Goal: Task Accomplishment & Management: Use online tool/utility

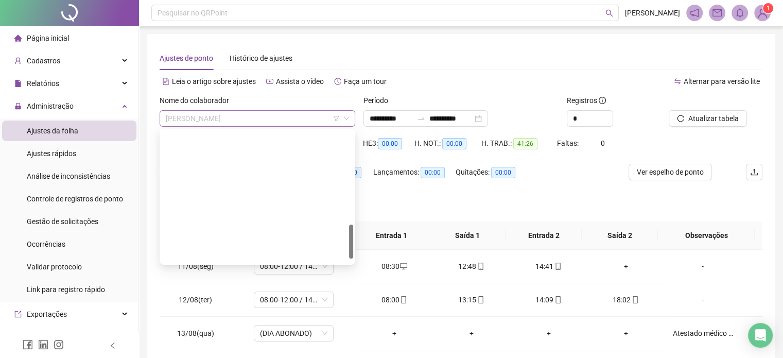
click at [273, 126] on span "VINICIUS SOUZA SANTOS" at bounding box center [257, 118] width 183 height 15
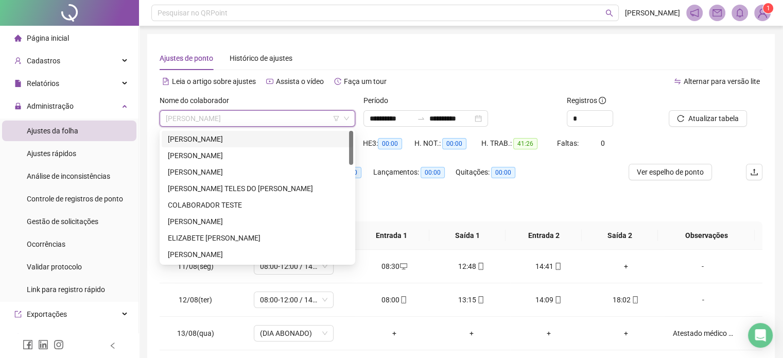
click at [274, 146] on div "ALEXANDRA APARECIDA DE OLIVEIRA" at bounding box center [257, 139] width 191 height 16
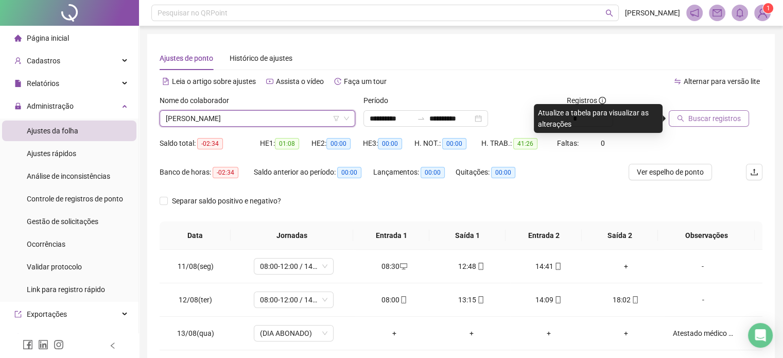
click at [709, 120] on span "Buscar registros" at bounding box center [714, 118] width 52 height 11
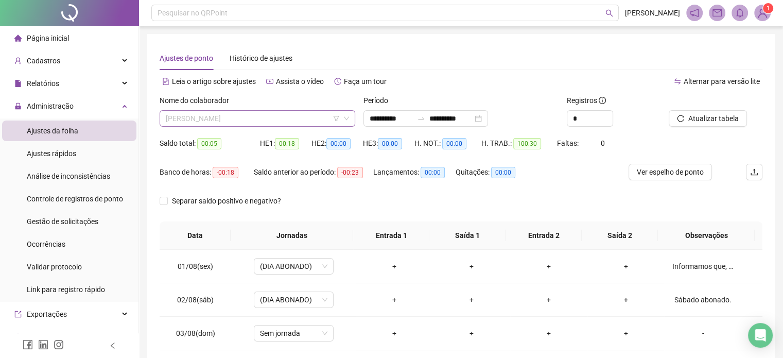
click at [298, 115] on span "ALEXANDRA APARECIDA DE OLIVEIRA" at bounding box center [257, 118] width 183 height 15
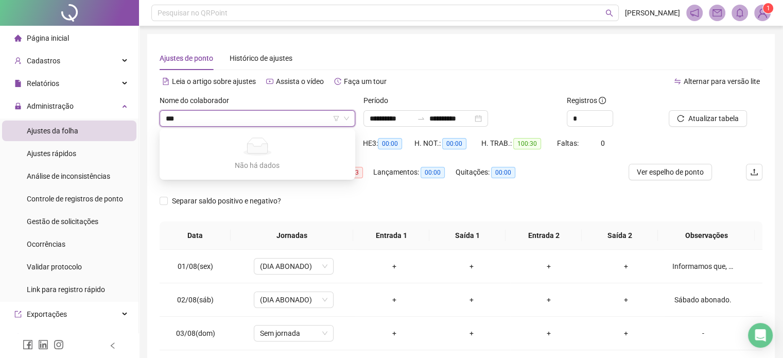
type input "**"
click at [258, 174] on div "VINICIUS SOUZA SANTOS" at bounding box center [257, 171] width 179 height 11
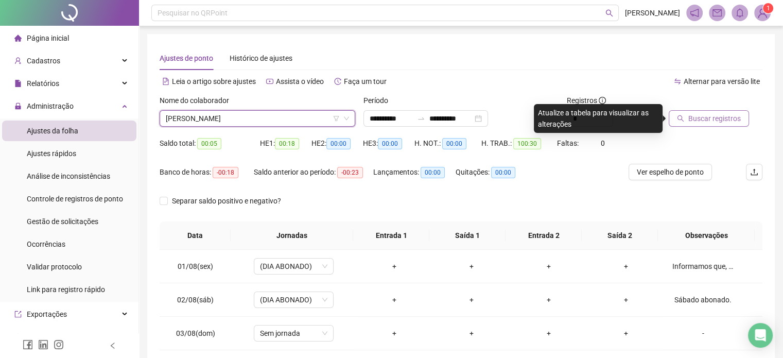
click at [688, 120] on span "Buscar registros" at bounding box center [714, 118] width 52 height 11
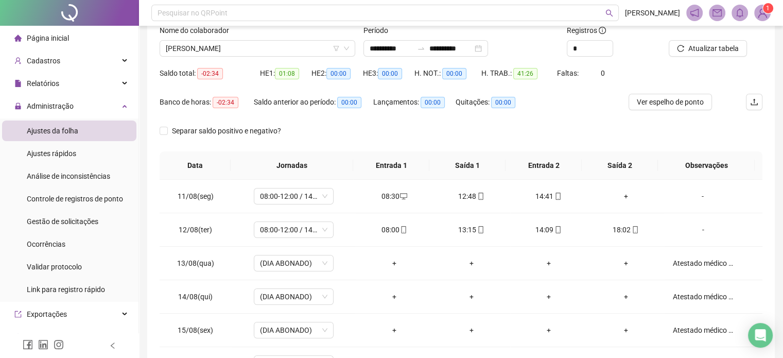
scroll to position [168, 0]
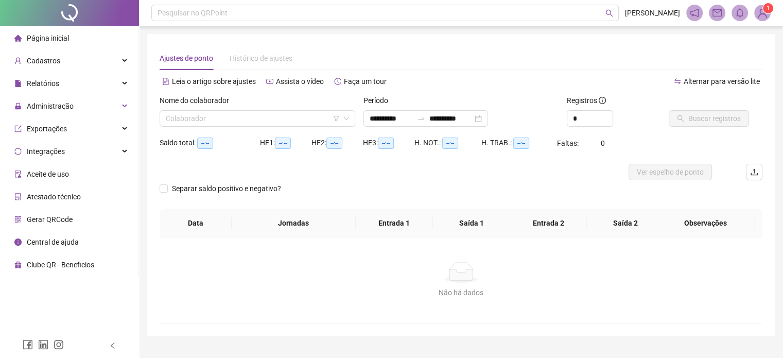
type input "**********"
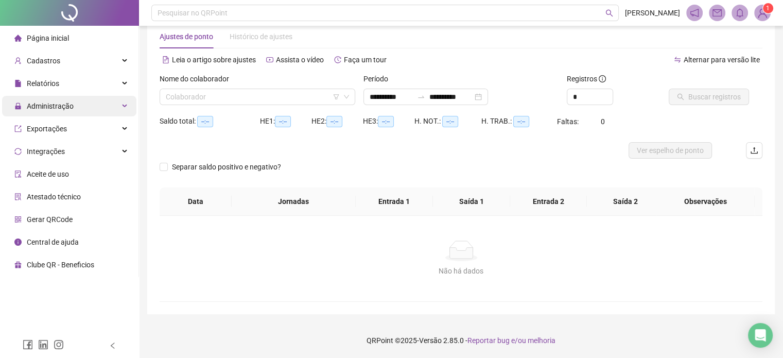
click at [102, 109] on div "Administração" at bounding box center [69, 106] width 134 height 21
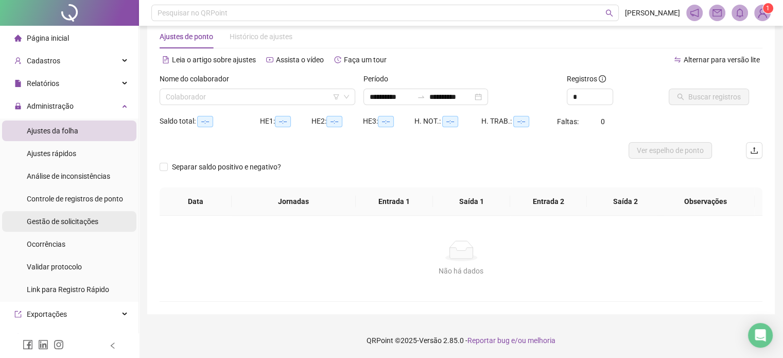
click at [64, 223] on span "Gestão de solicitações" at bounding box center [63, 221] width 72 height 8
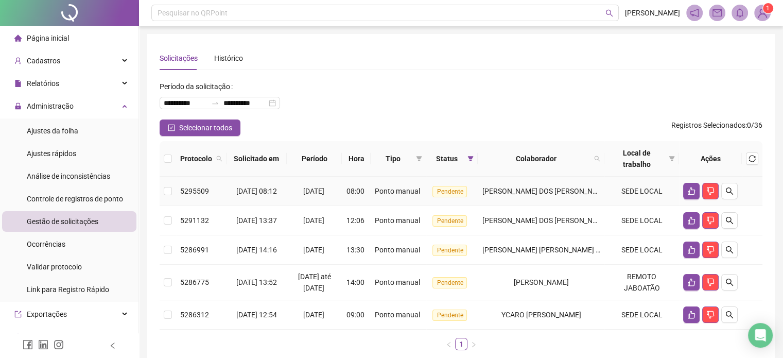
scroll to position [81, 0]
